Goal: Obtain resource: Obtain resource

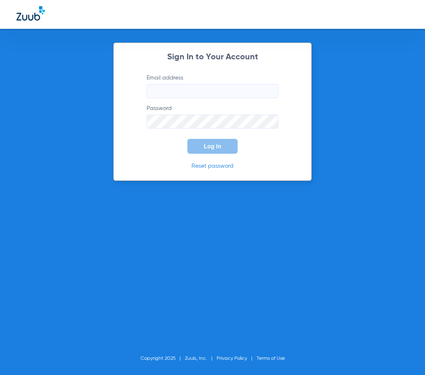
type input "[EMAIL_ADDRESS][DOMAIN_NAME]"
click at [212, 143] on span "Log In" at bounding box center [212, 146] width 17 height 7
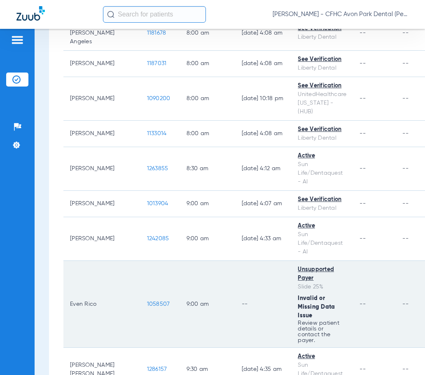
scroll to position [124, 0]
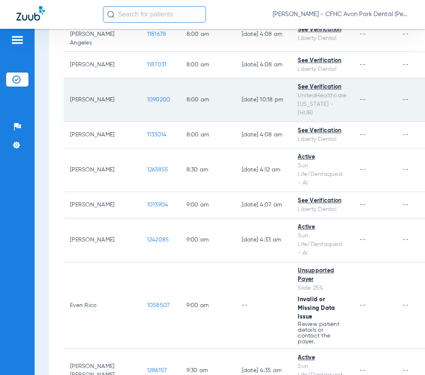
click at [147, 103] on span "1090200" at bounding box center [158, 100] width 23 height 6
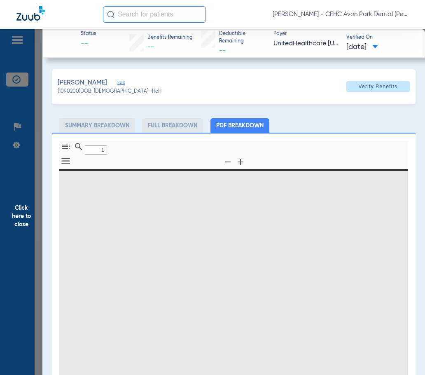
type input "0"
select select "page-width"
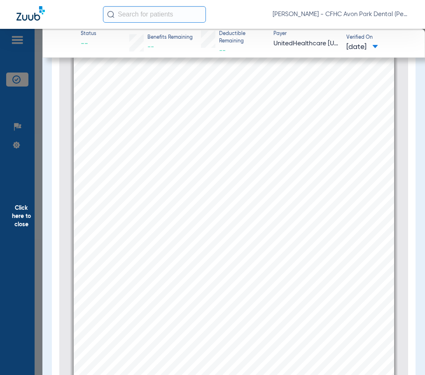
scroll to position [1353, 0]
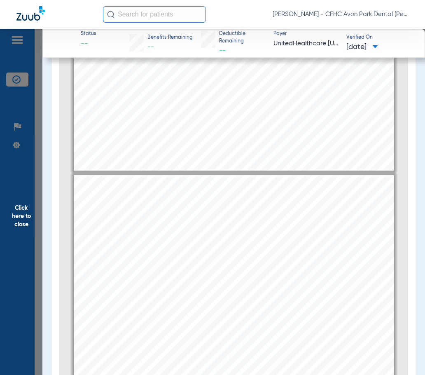
type input "1"
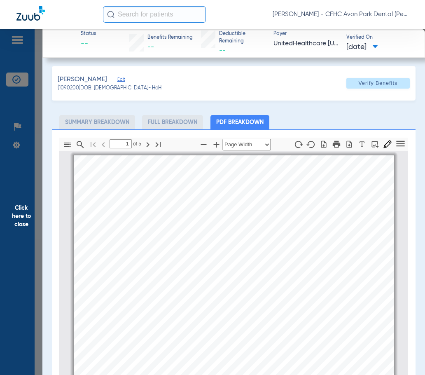
scroll to position [0, 0]
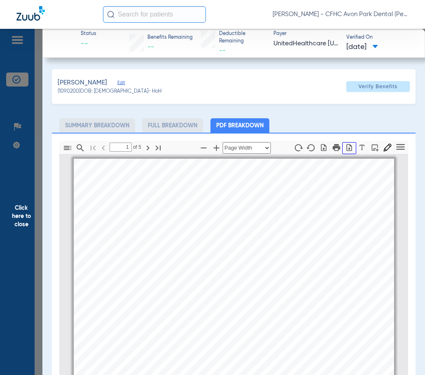
click at [347, 149] on icon "button" at bounding box center [349, 147] width 5 height 7
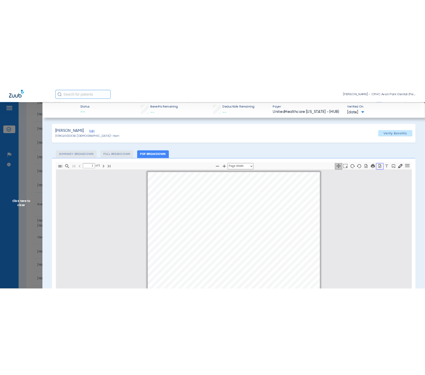
scroll to position [2, 0]
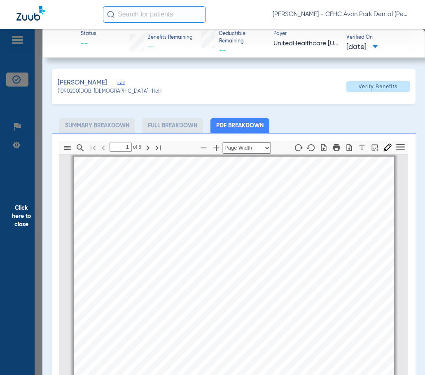
click at [23, 223] on span "Click here to close" at bounding box center [21, 216] width 42 height 375
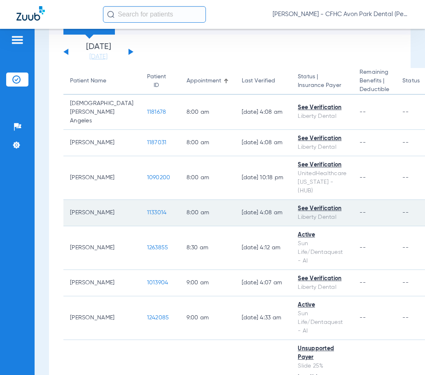
scroll to position [41, 0]
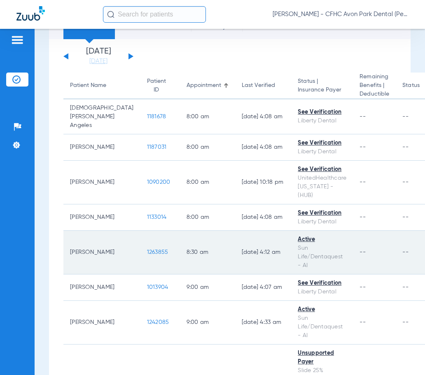
click at [147, 251] on span "1263855" at bounding box center [157, 252] width 21 height 6
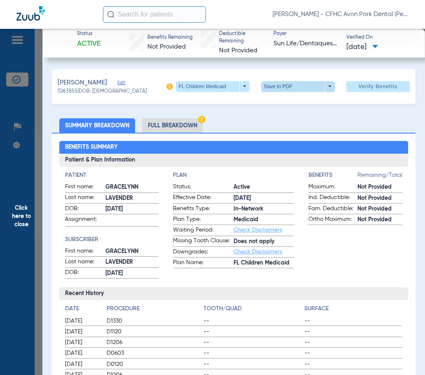
click at [289, 89] on span at bounding box center [298, 87] width 20 height 20
click at [289, 103] on span "Save to PDF" at bounding box center [295, 103] width 33 height 6
